Goal: Ask a question

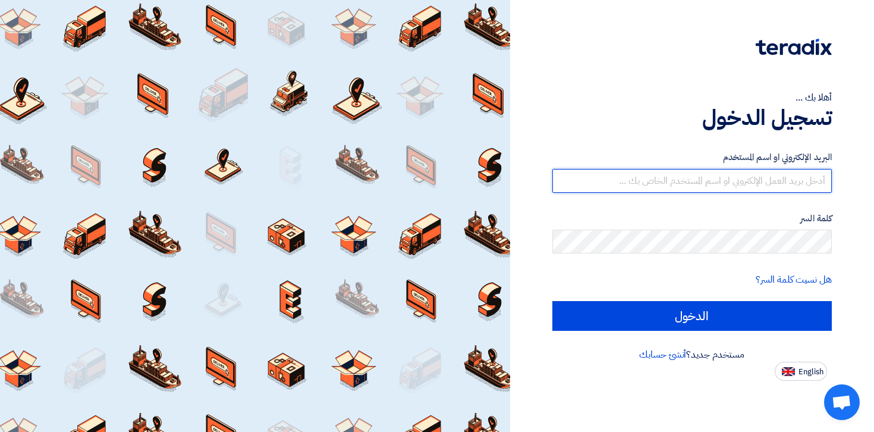
click at [771, 187] on input "text" at bounding box center [692, 181] width 280 height 24
paste input "[EMAIL_ADDRESS][DOMAIN_NAME]"
type input "[EMAIL_ADDRESS][DOMAIN_NAME]"
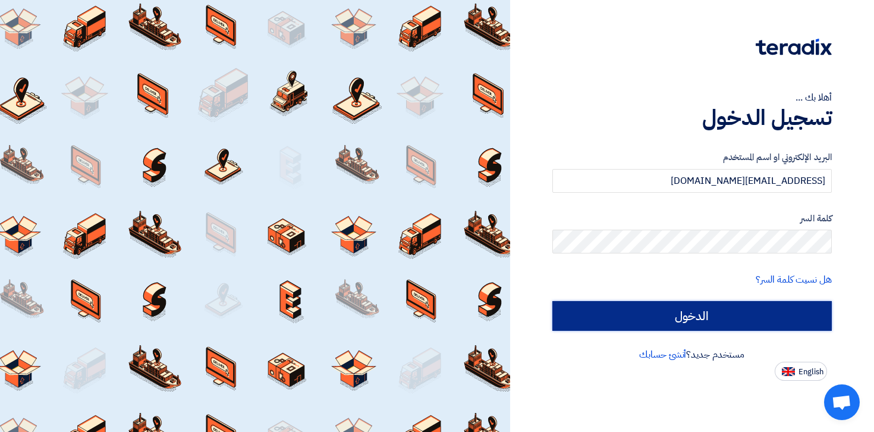
click at [759, 314] on input "الدخول" at bounding box center [692, 316] width 280 height 30
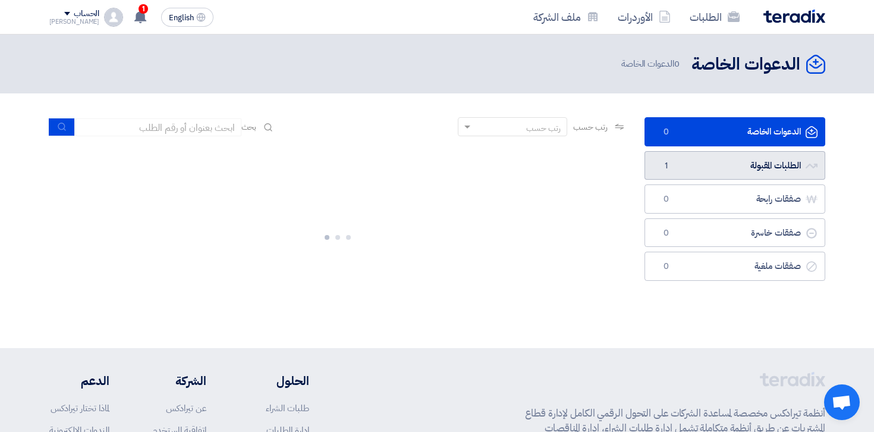
click at [741, 165] on link "الطلبات المقبولة الطلبات المقبولة 1" at bounding box center [735, 165] width 181 height 29
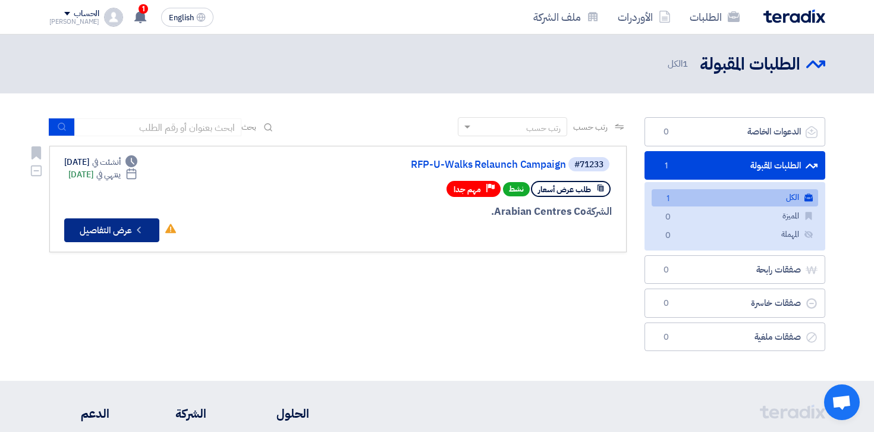
click at [118, 233] on button "Check details عرض التفاصيل" at bounding box center [111, 230] width 95 height 24
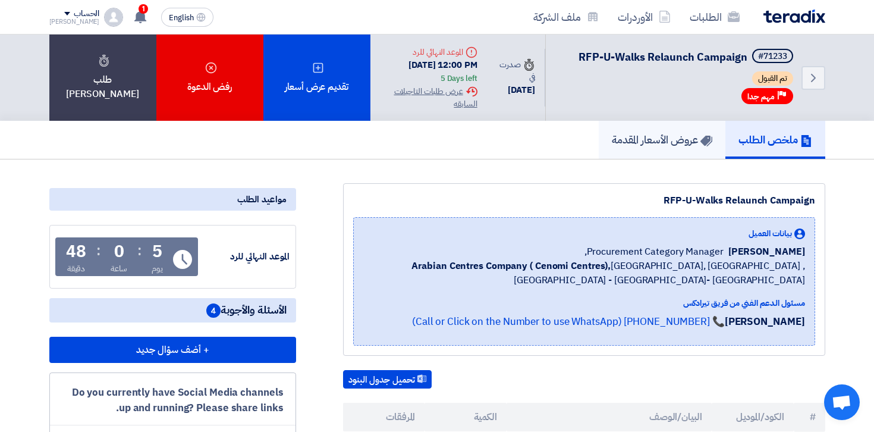
click at [678, 146] on h5 "عروض الأسعار المقدمة" at bounding box center [662, 140] width 101 height 14
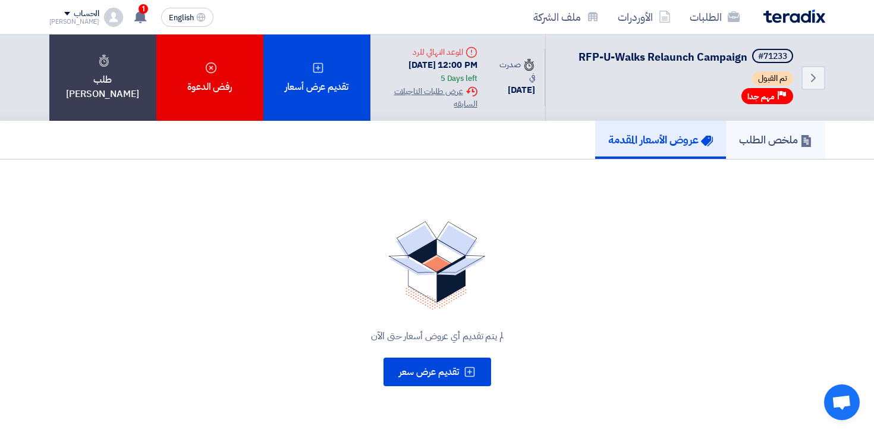
click at [790, 146] on h5 "ملخص الطلب" at bounding box center [775, 140] width 73 height 14
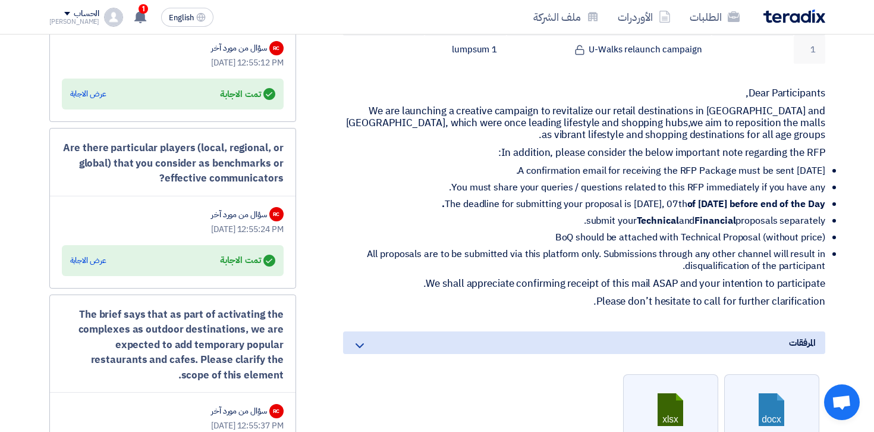
scroll to position [444, 0]
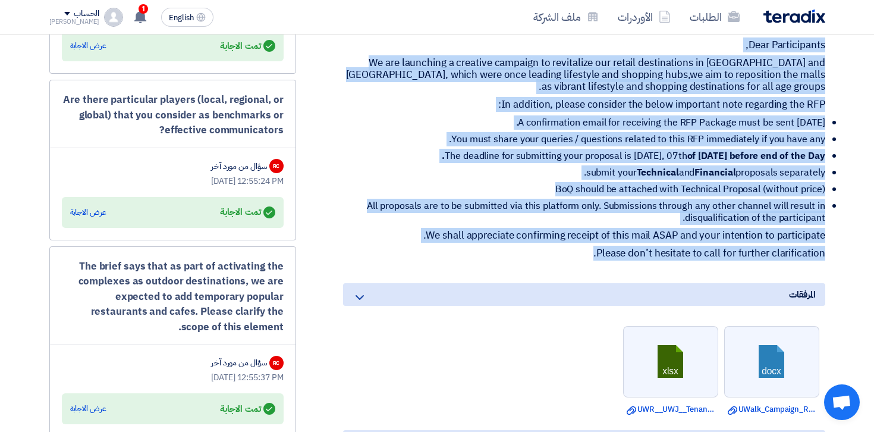
drag, startPoint x: 586, startPoint y: 266, endPoint x: 743, endPoint y: 46, distance: 269.5
click at [743, 46] on div "RFP-U-Walks Relaunch Campaign بيانات العميل [PERSON_NAME] Procurement Category …" at bounding box center [569, 189] width 529 height 899
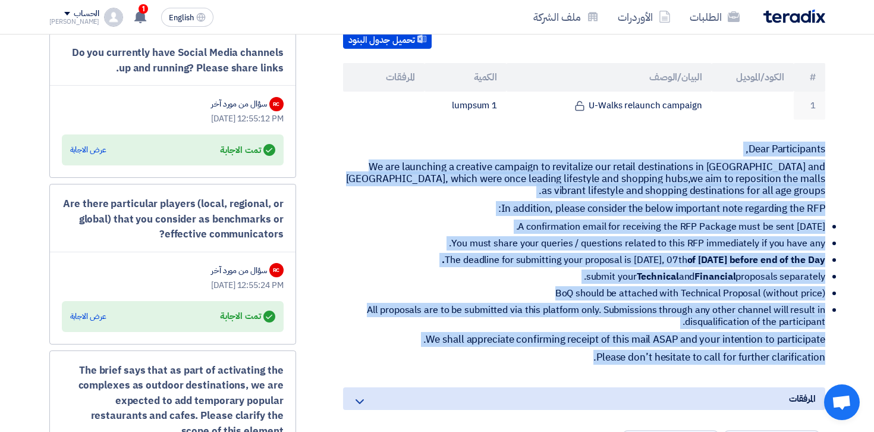
scroll to position [378, 0]
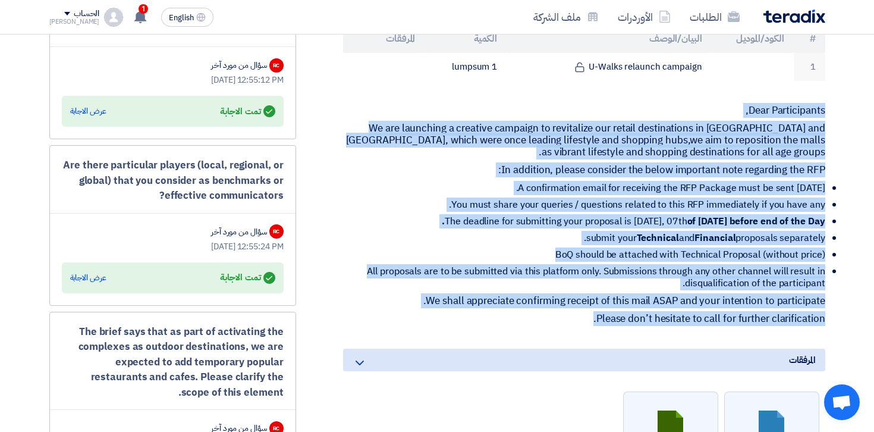
click at [721, 194] on li "A confirmation email for receiving the RFP Package must be sent [DATE]." at bounding box center [589, 188] width 473 height 12
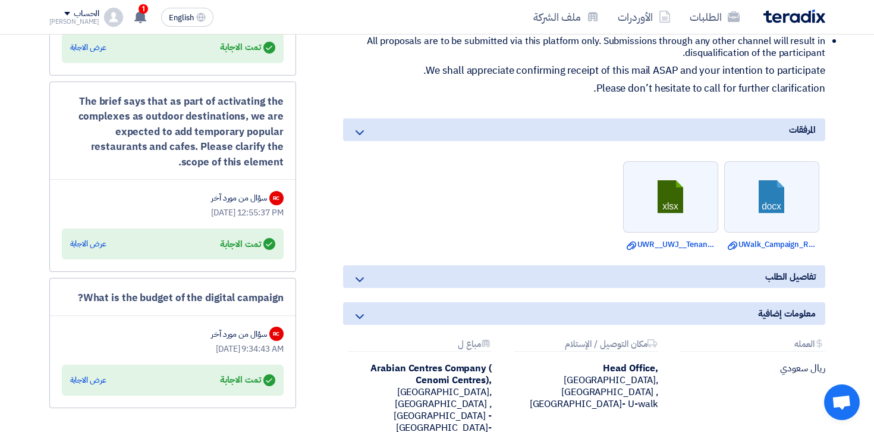
scroll to position [609, 0]
click at [360, 286] on icon at bounding box center [360, 279] width 14 height 14
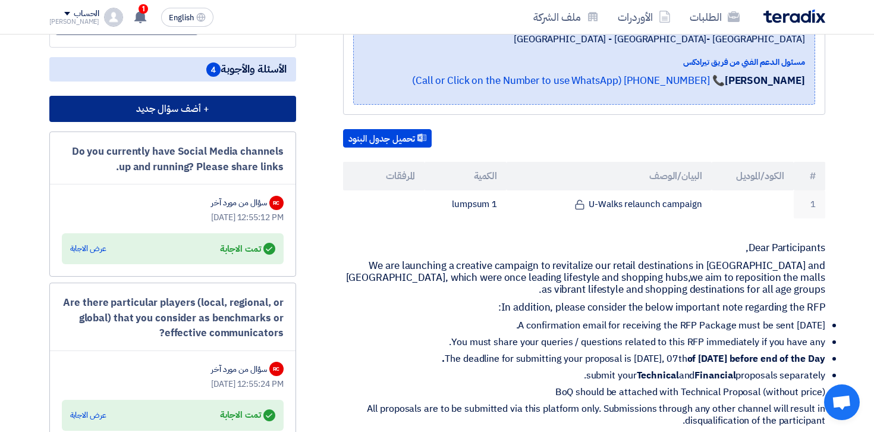
scroll to position [247, 0]
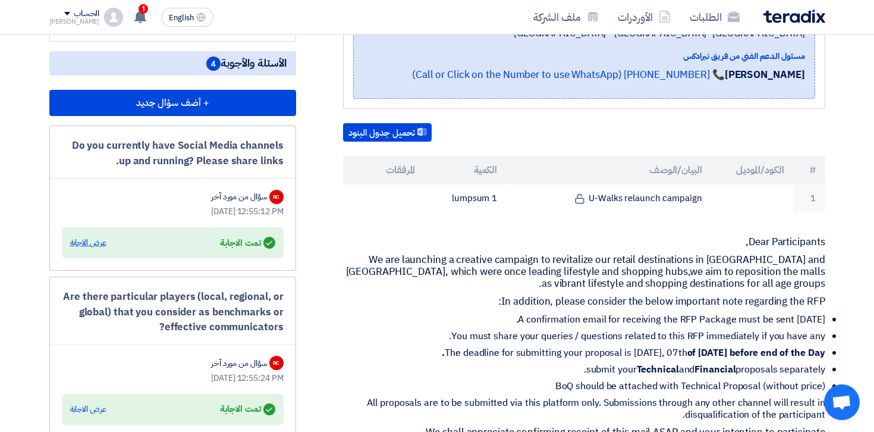
click at [81, 249] on div "عرض الاجابة" at bounding box center [88, 243] width 36 height 12
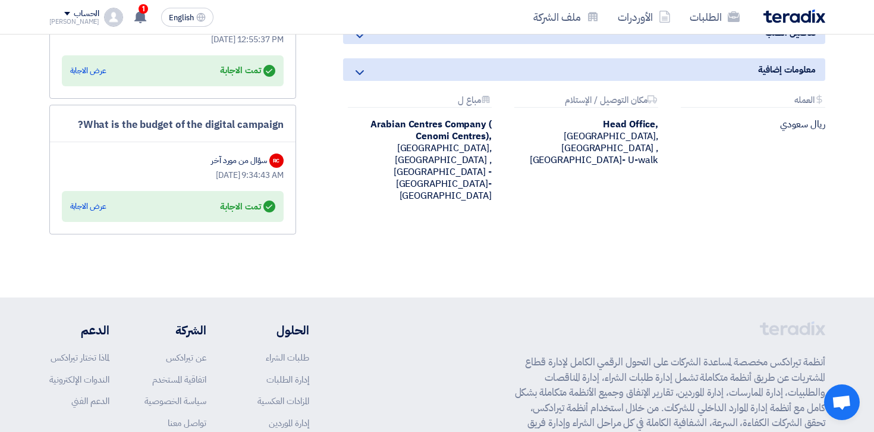
scroll to position [861, 0]
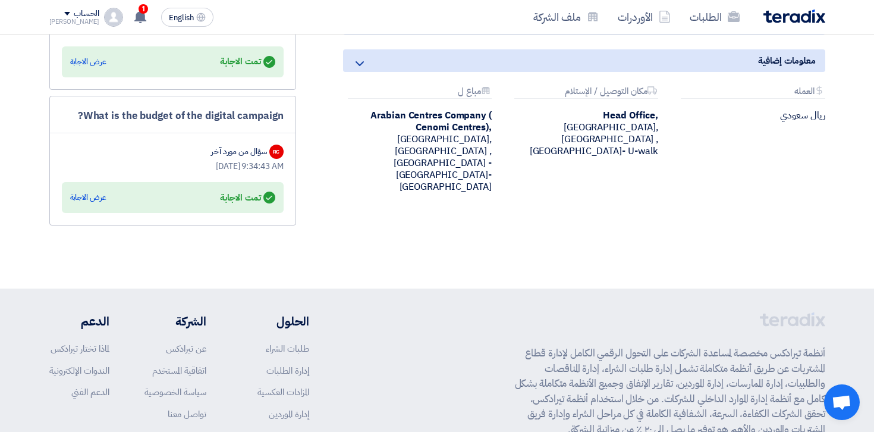
click at [97, 206] on div "Answered تمت الاجابة عرض الاجابة" at bounding box center [172, 197] width 205 height 17
click at [96, 203] on div "عرض الاجابة" at bounding box center [88, 197] width 36 height 12
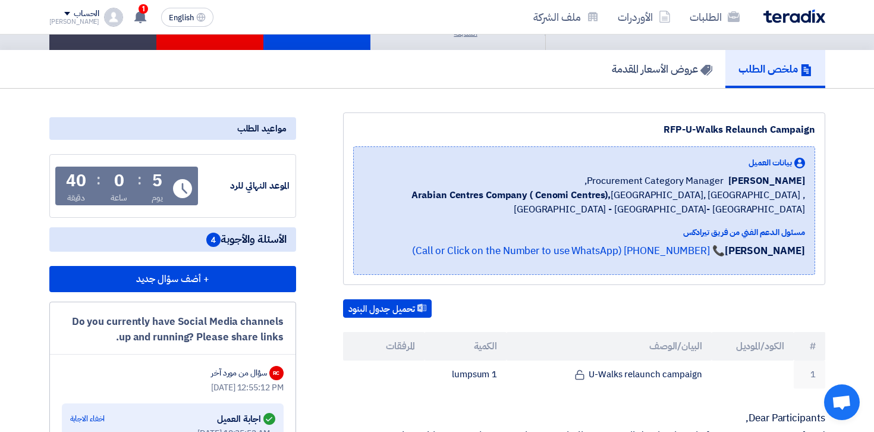
scroll to position [48, 0]
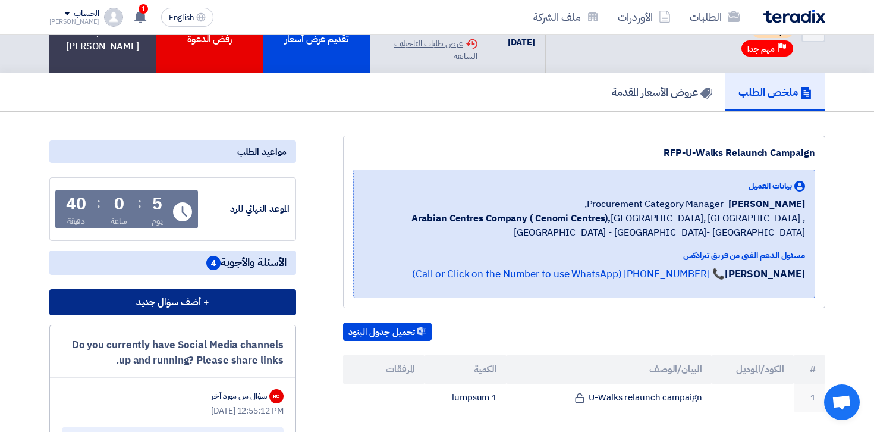
click at [167, 313] on button "+ أضف سؤال جديد" at bounding box center [172, 302] width 247 height 26
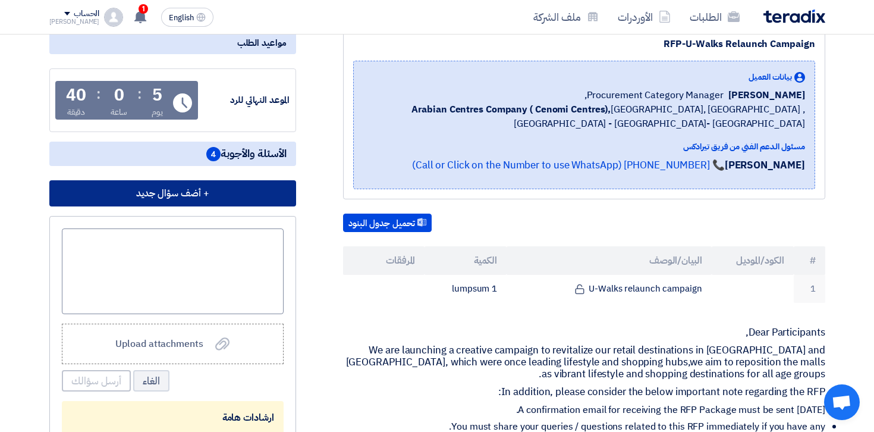
scroll to position [166, 0]
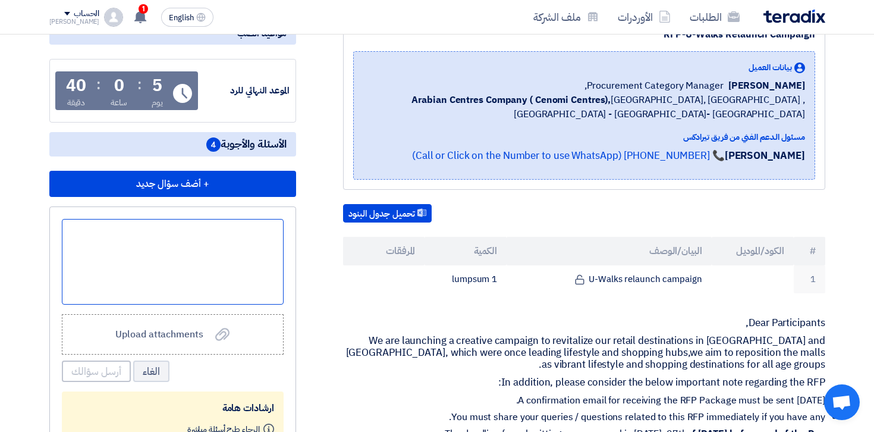
click at [191, 304] on div at bounding box center [173, 262] width 222 height 86
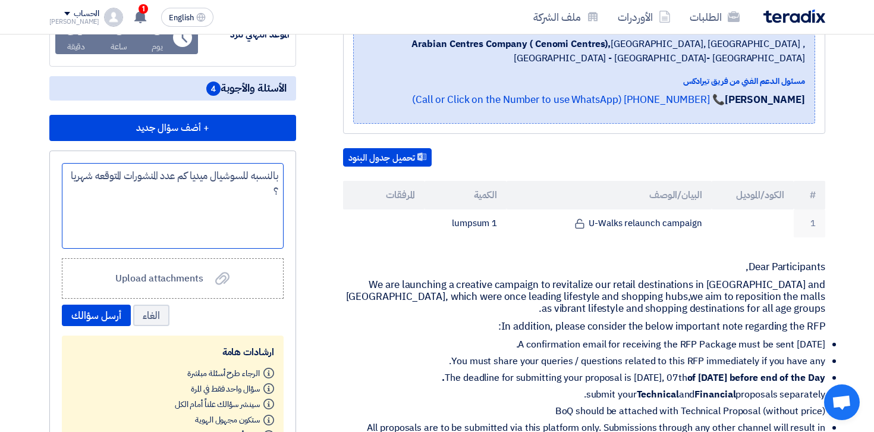
scroll to position [233, 0]
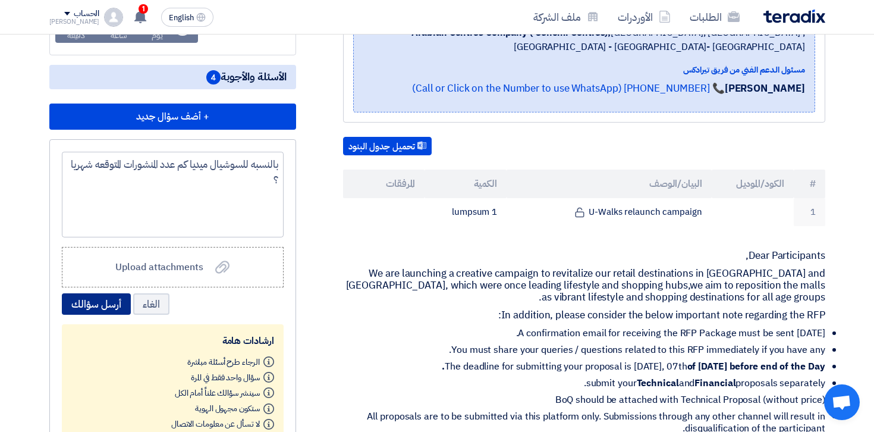
click at [98, 315] on button "أرسل سؤالك" at bounding box center [96, 303] width 69 height 21
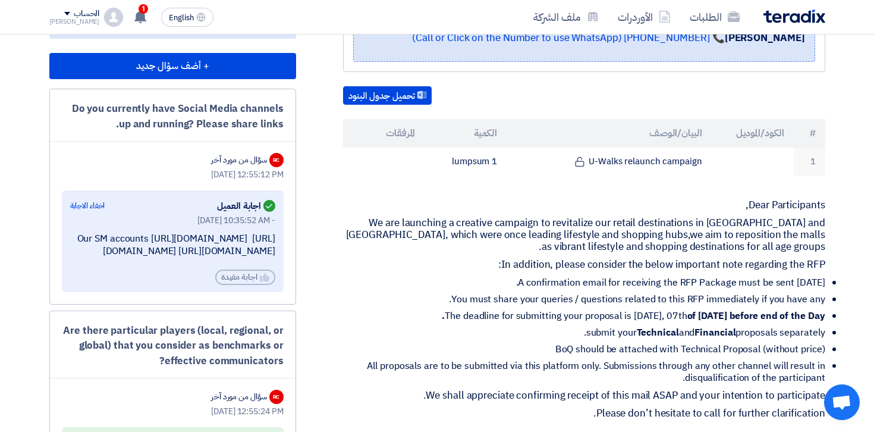
scroll to position [0, 0]
